Goal: Book appointment/travel/reservation

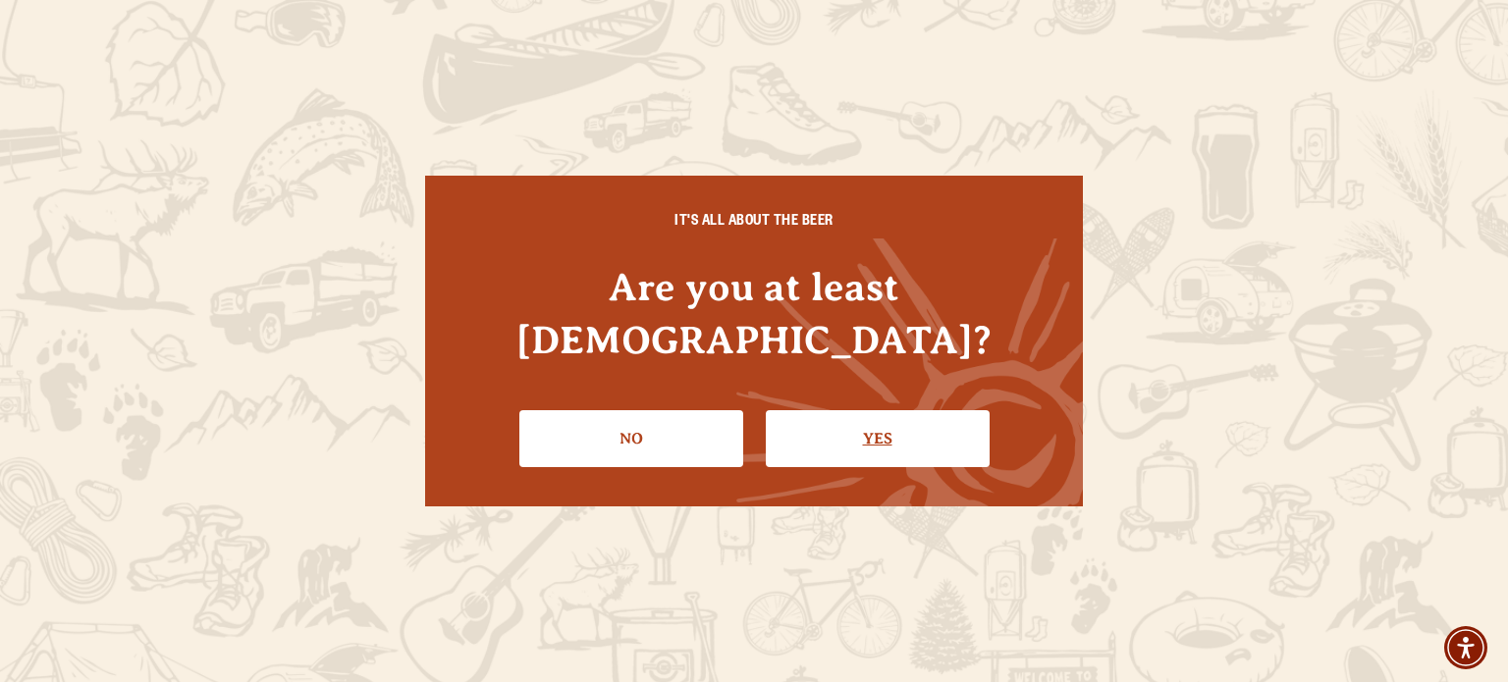
click at [980, 431] on link "Yes" at bounding box center [878, 438] width 224 height 57
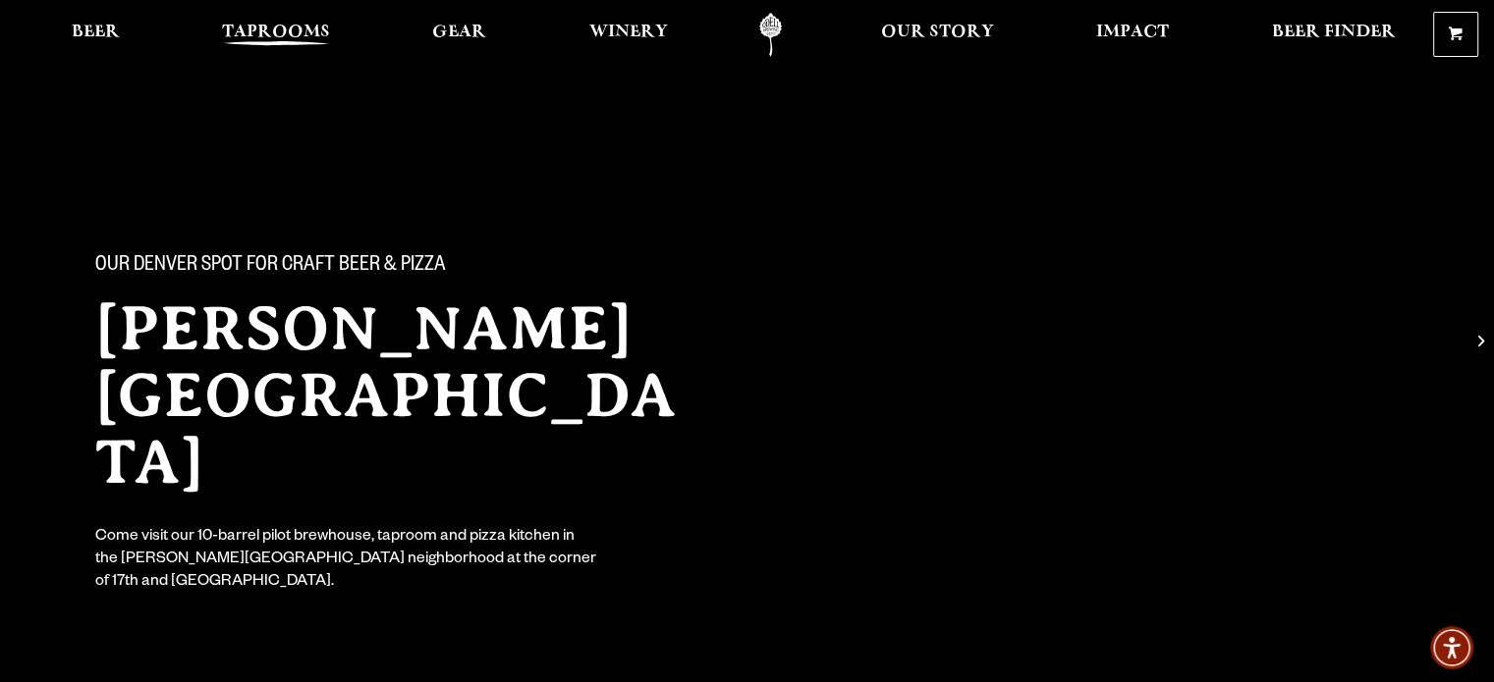
click at [286, 17] on link "Taprooms" at bounding box center [276, 35] width 134 height 44
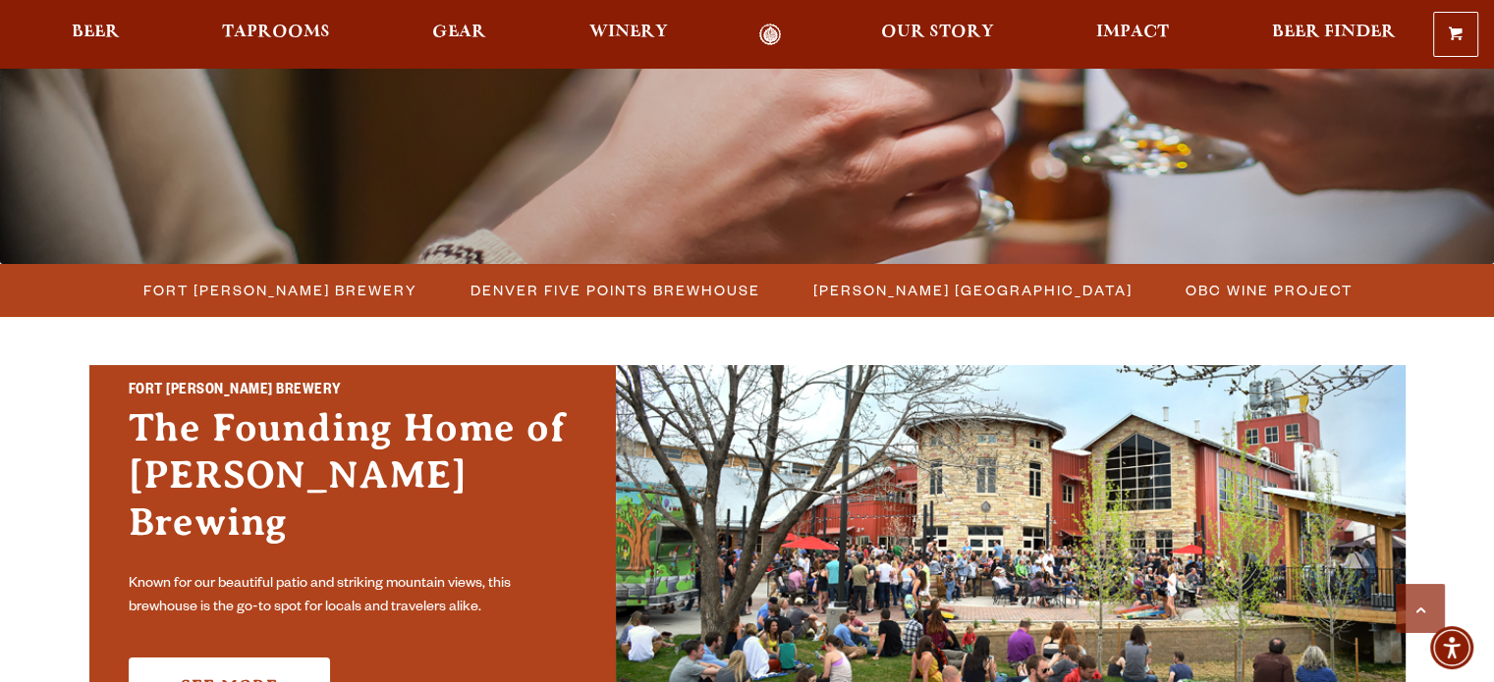
scroll to position [492, 0]
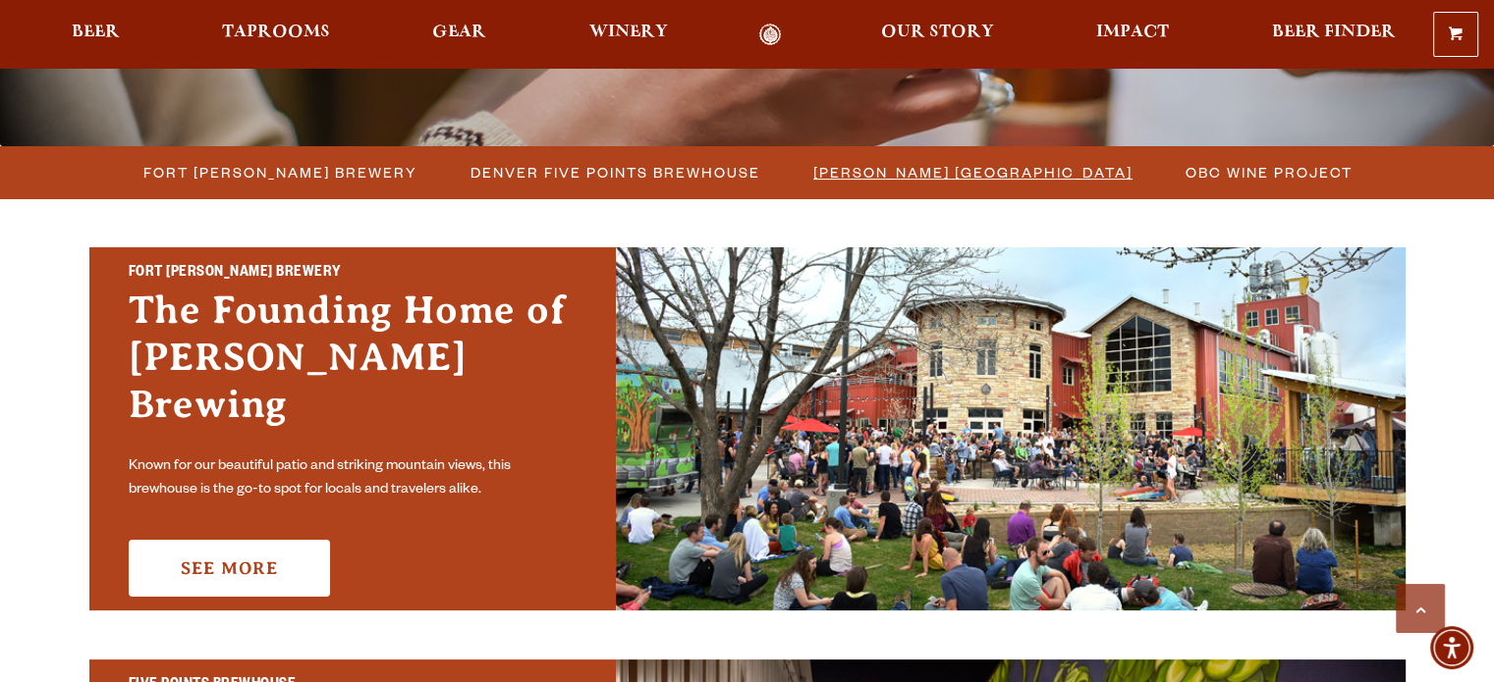
click at [1031, 160] on span "[PERSON_NAME] [GEOGRAPHIC_DATA]" at bounding box center [972, 172] width 319 height 28
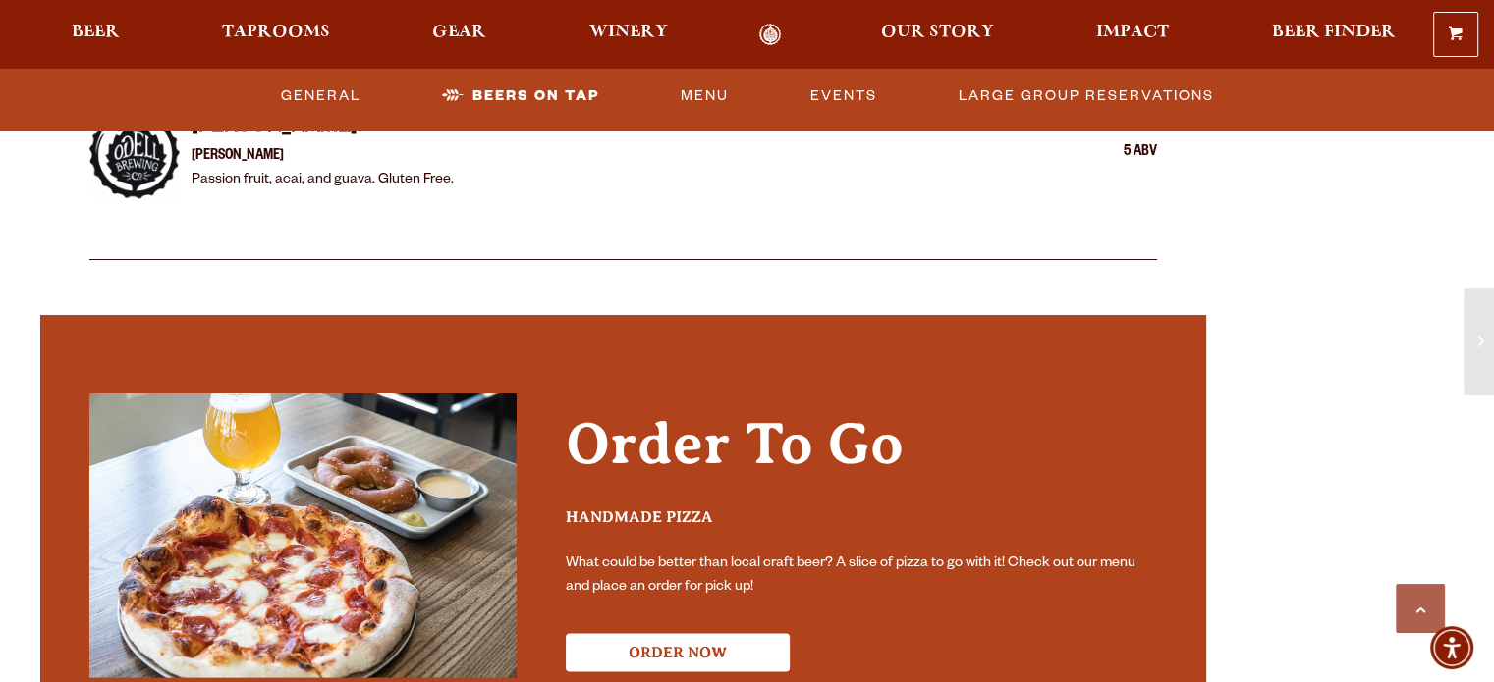
scroll to position [3557, 0]
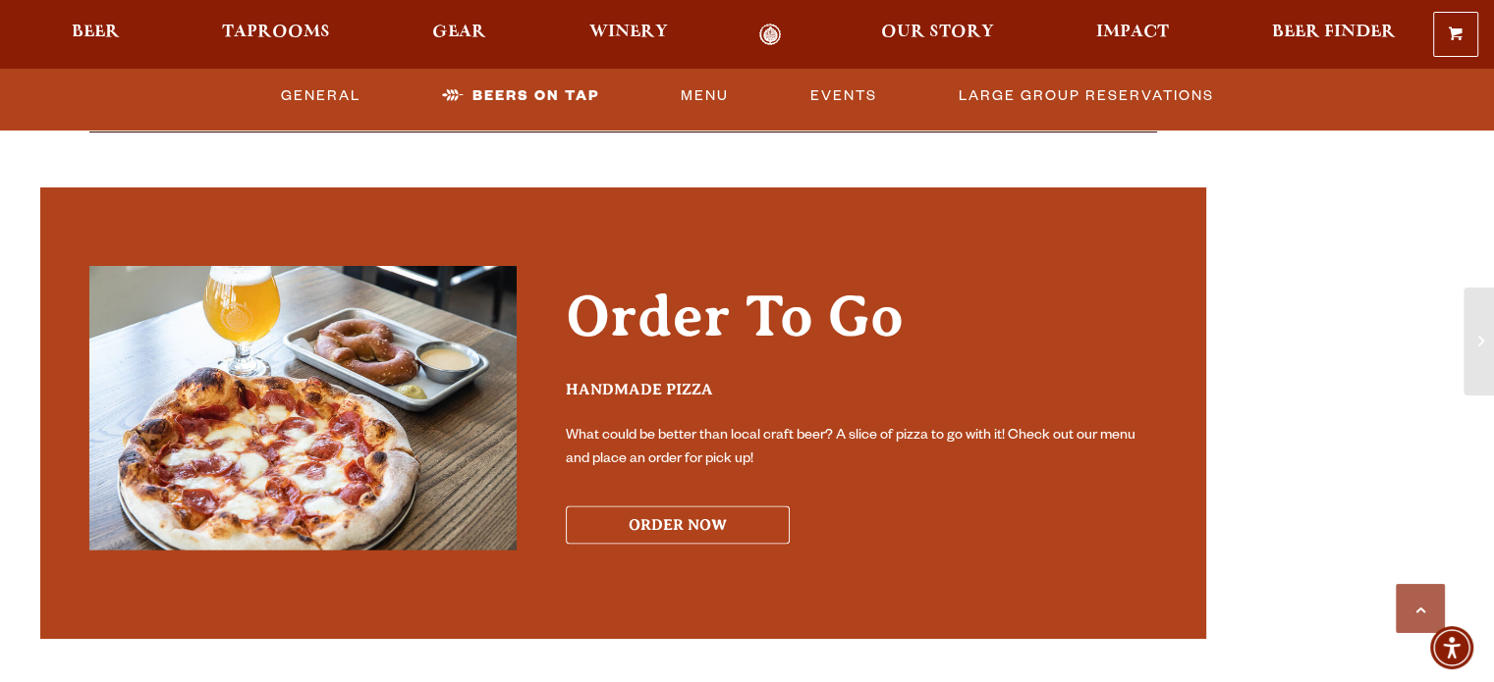
click at [739, 506] on button "ORDER NOW" at bounding box center [678, 525] width 224 height 38
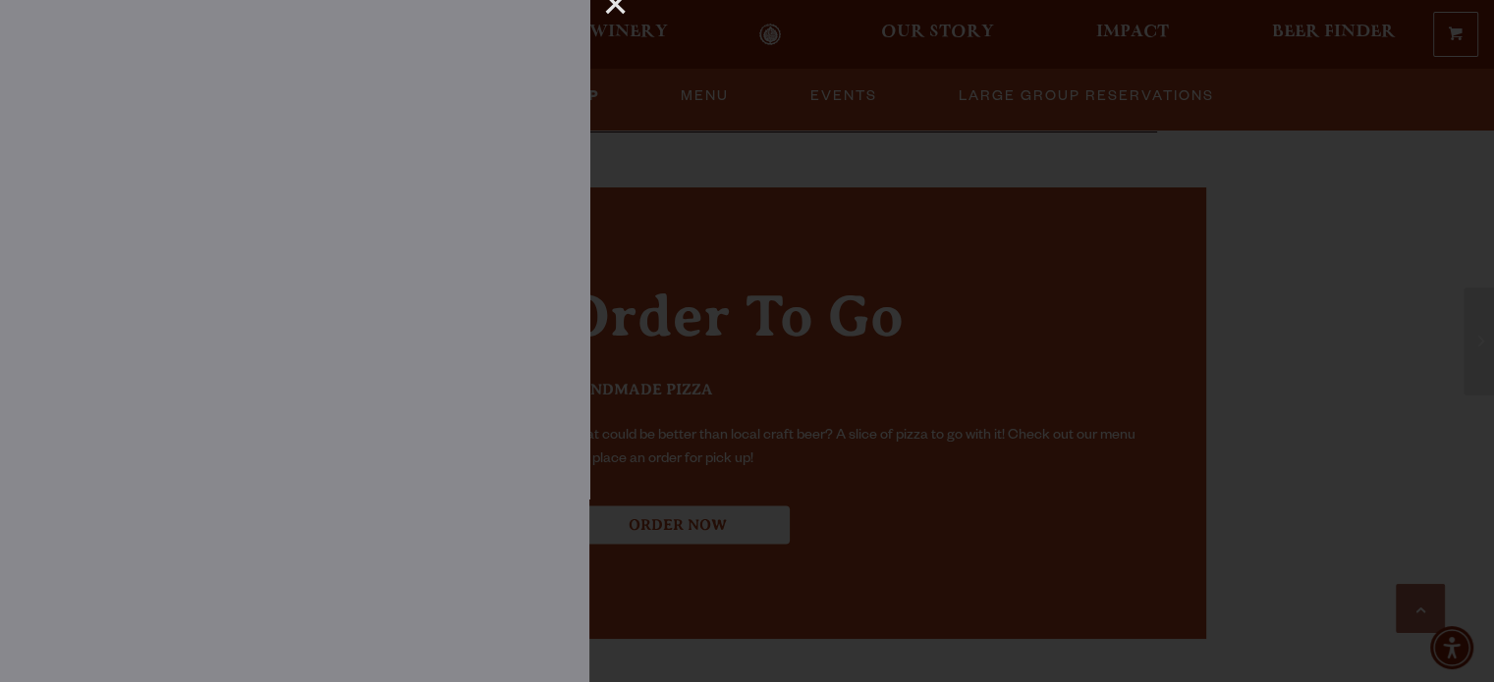
click at [1361, 278] on div at bounding box center [747, 341] width 1494 height 682
click at [618, 10] on div "×" at bounding box center [608, 13] width 38 height 26
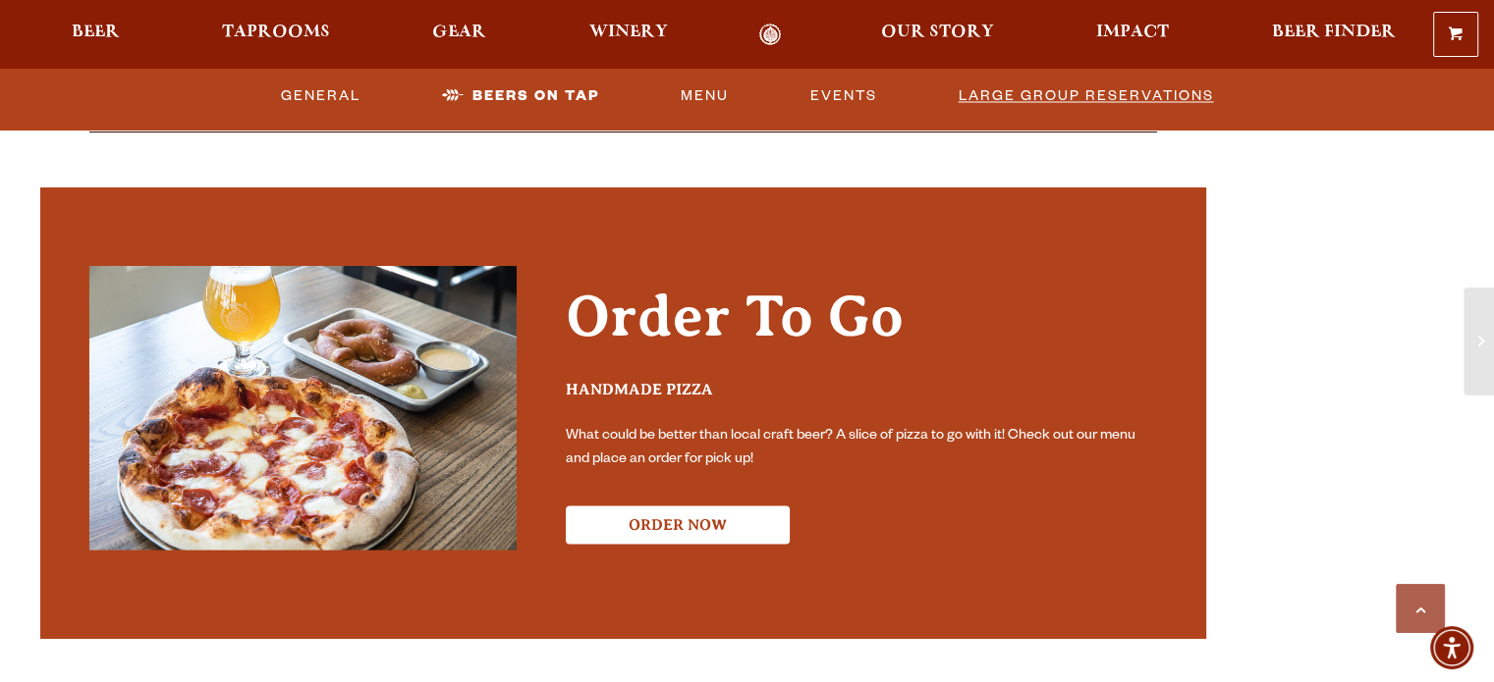
click at [1021, 102] on link "Large Group Reservations" at bounding box center [1086, 96] width 271 height 45
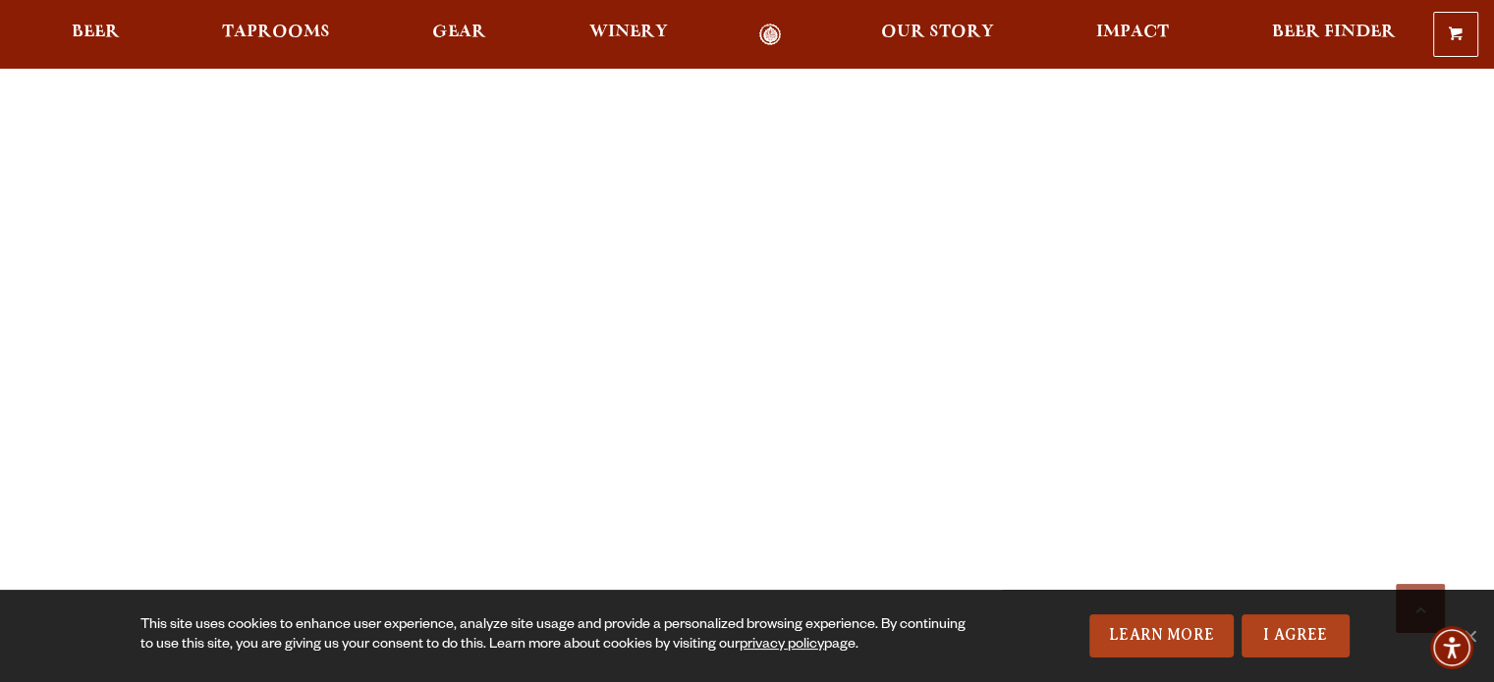
scroll to position [985, 0]
